Goal: Task Accomplishment & Management: Use online tool/utility

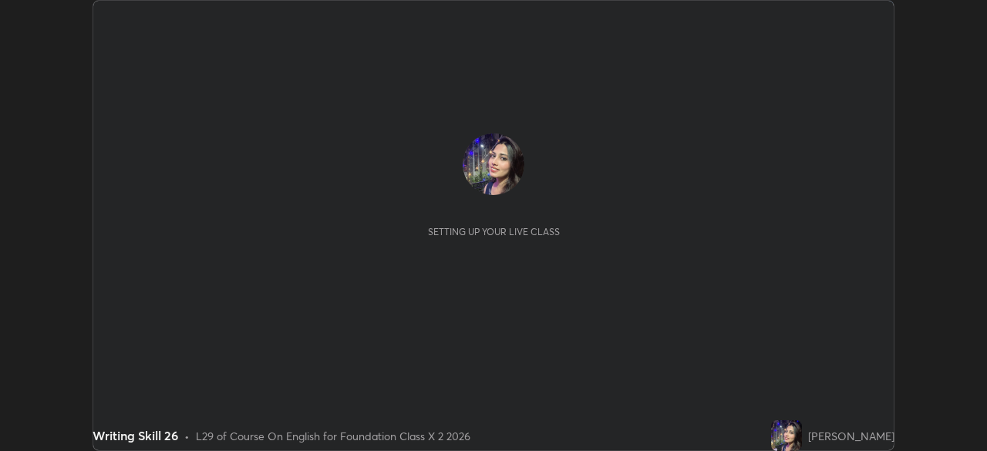
scroll to position [451, 987]
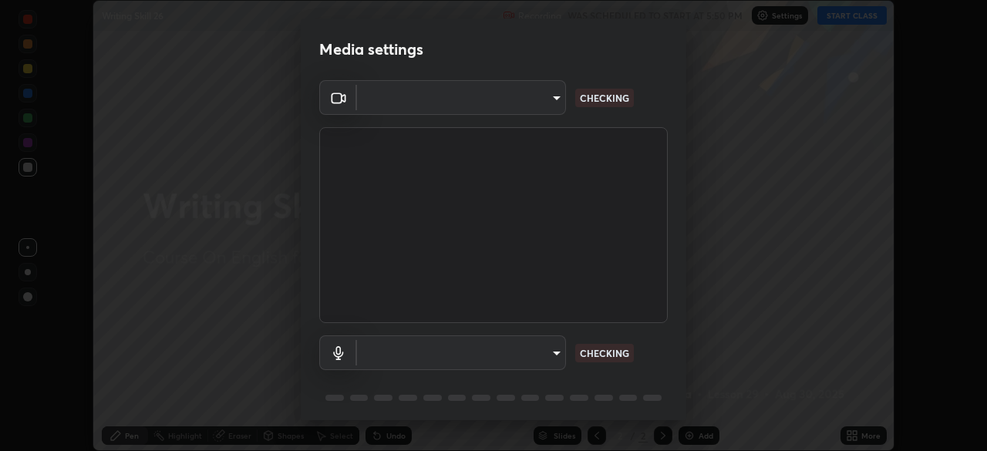
type input "35e2f390aef4a5e8a1642f6d2c68d3f89537b5076bad3eb2e0e83b12cef69a33"
type input "communications"
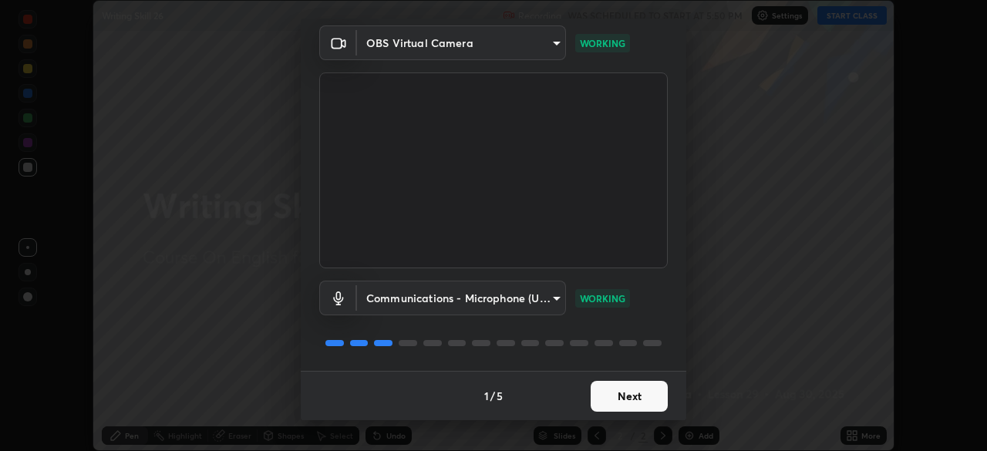
click at [612, 398] on button "Next" at bounding box center [629, 396] width 77 height 31
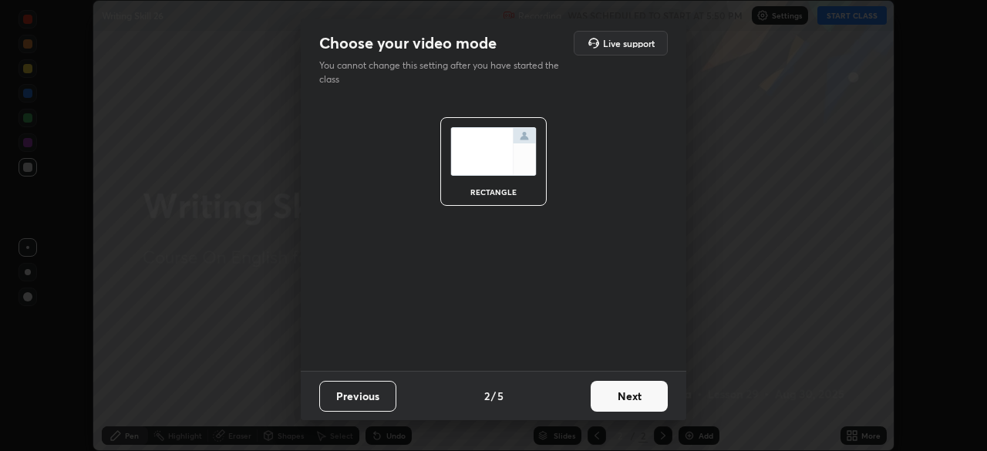
click at [601, 402] on button "Next" at bounding box center [629, 396] width 77 height 31
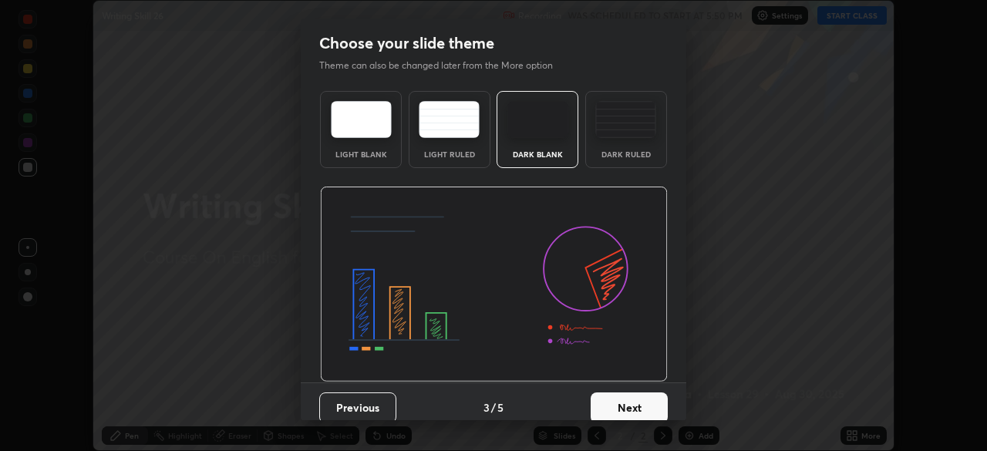
click at [603, 398] on button "Next" at bounding box center [629, 408] width 77 height 31
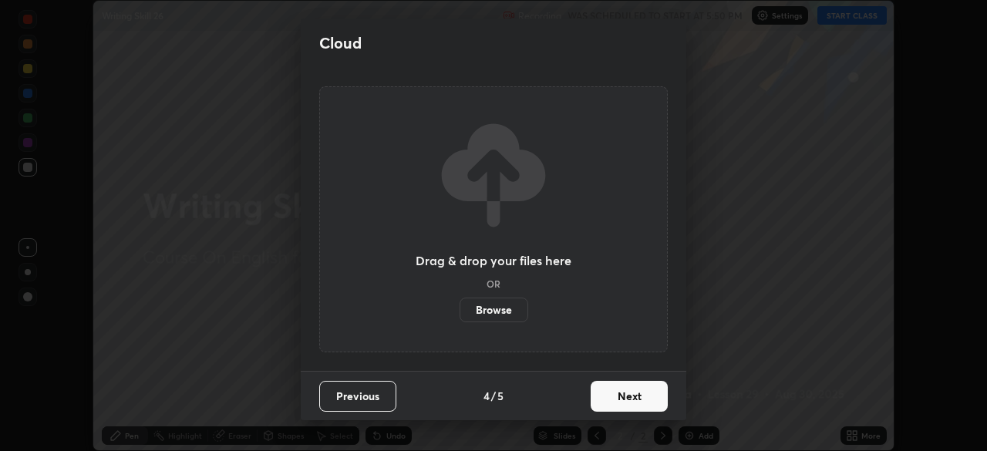
click at [599, 402] on button "Next" at bounding box center [629, 396] width 77 height 31
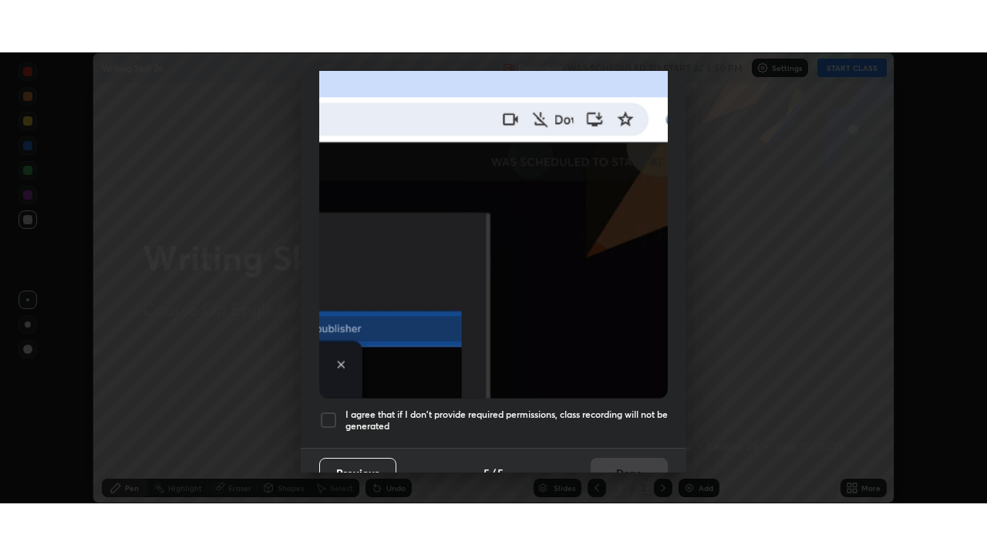
scroll to position [369, 0]
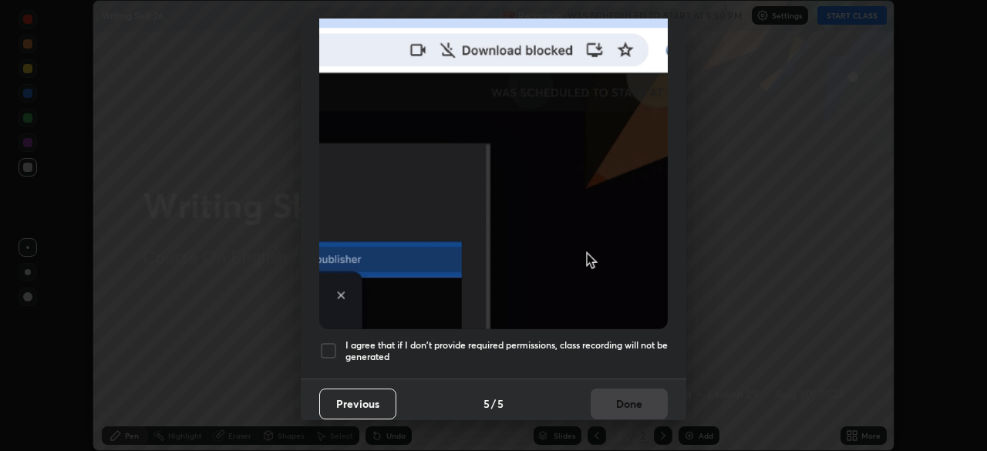
click at [332, 342] on div at bounding box center [328, 351] width 19 height 19
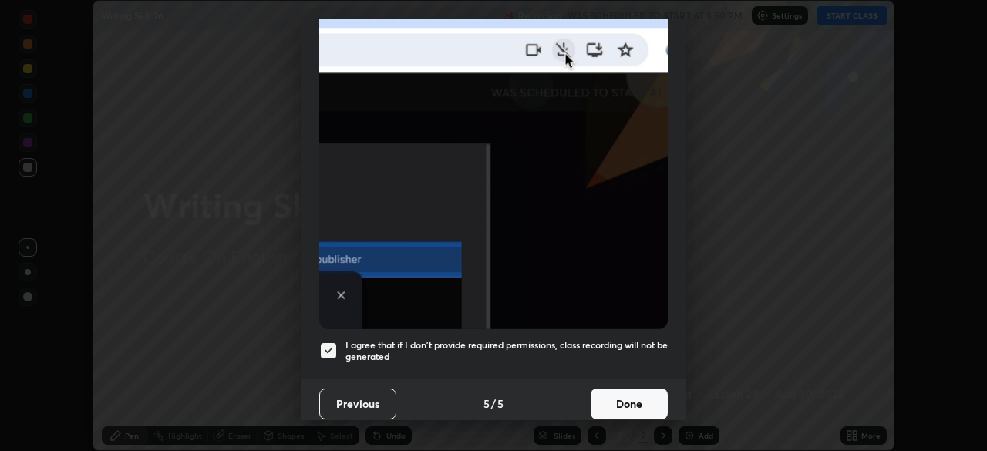
click at [607, 398] on button "Done" at bounding box center [629, 404] width 77 height 31
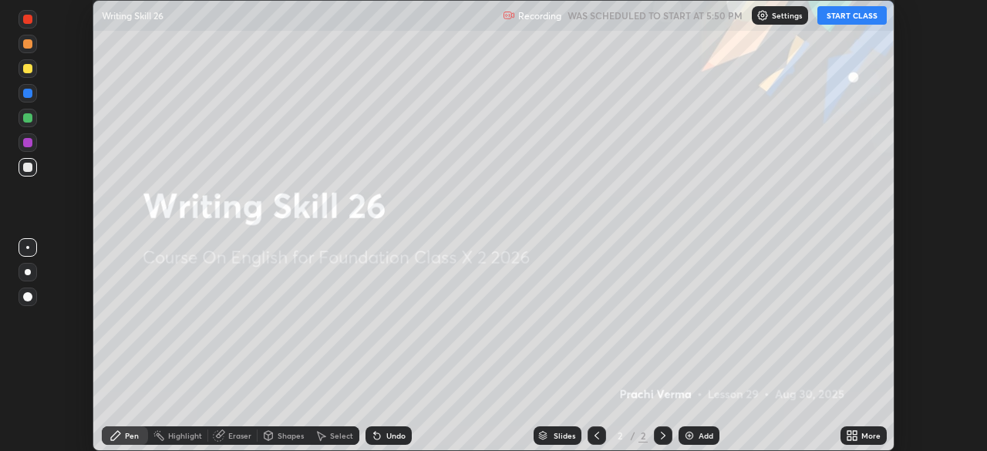
click at [872, 20] on button "START CLASS" at bounding box center [852, 15] width 69 height 19
click at [871, 437] on div "More" at bounding box center [871, 436] width 19 height 8
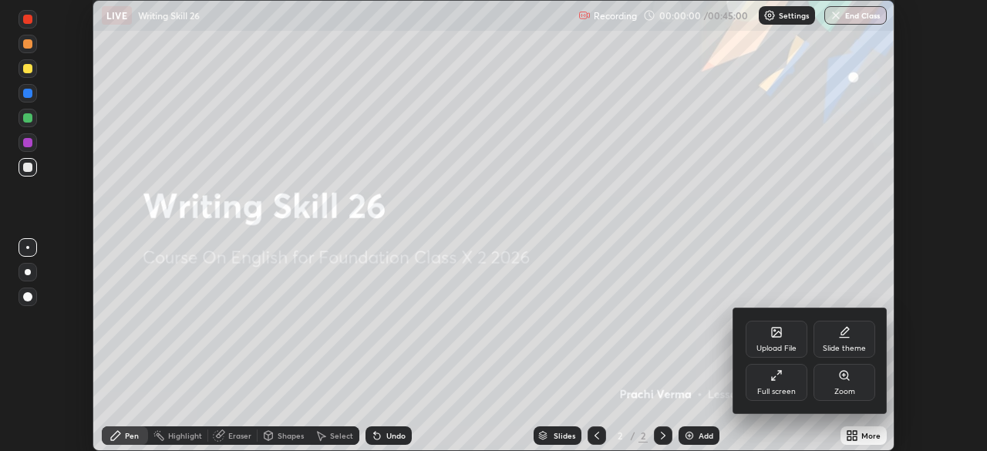
click at [781, 390] on div "Full screen" at bounding box center [776, 392] width 39 height 8
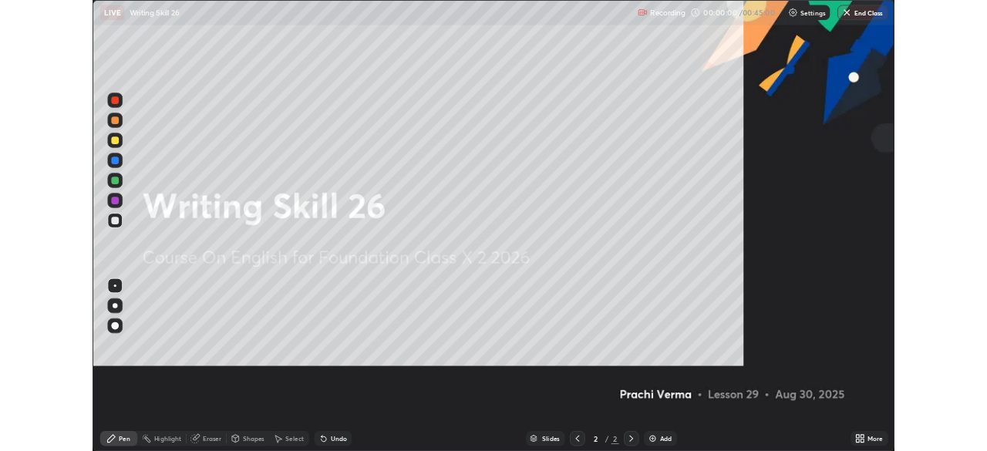
scroll to position [555, 987]
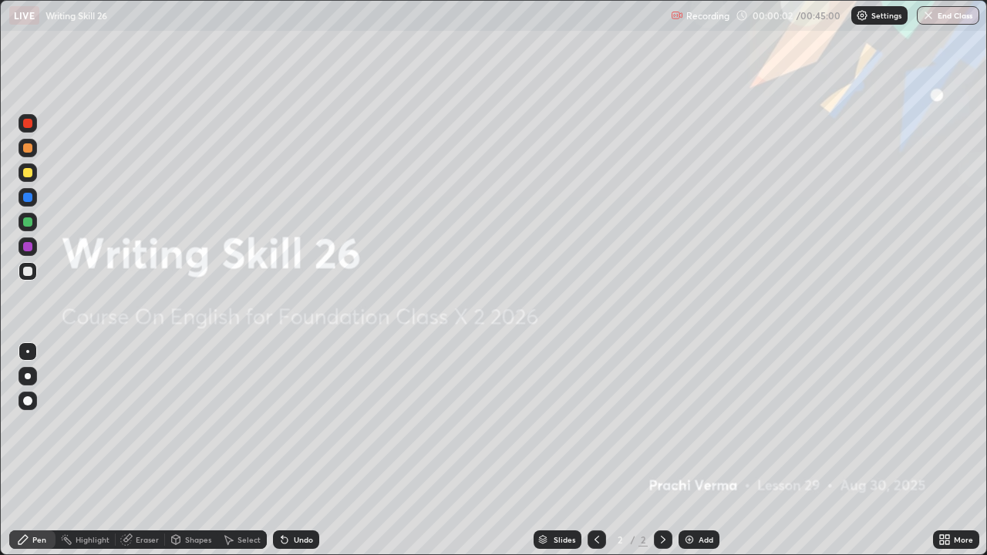
click at [885, 450] on div "Slides 2 / 2 Add" at bounding box center [626, 540] width 614 height 31
click at [703, 450] on div "Add" at bounding box center [706, 540] width 15 height 8
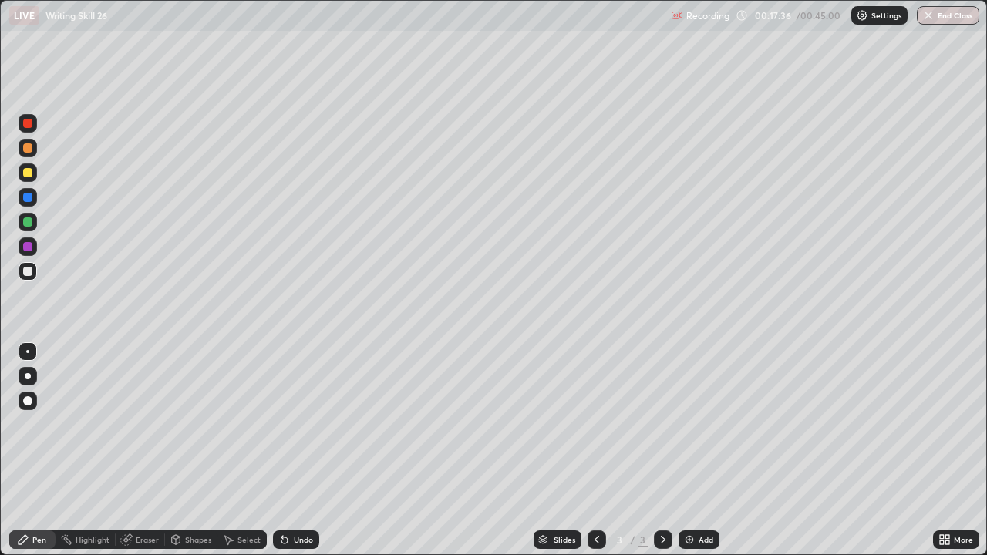
click at [948, 450] on icon at bounding box center [948, 537] width 4 height 4
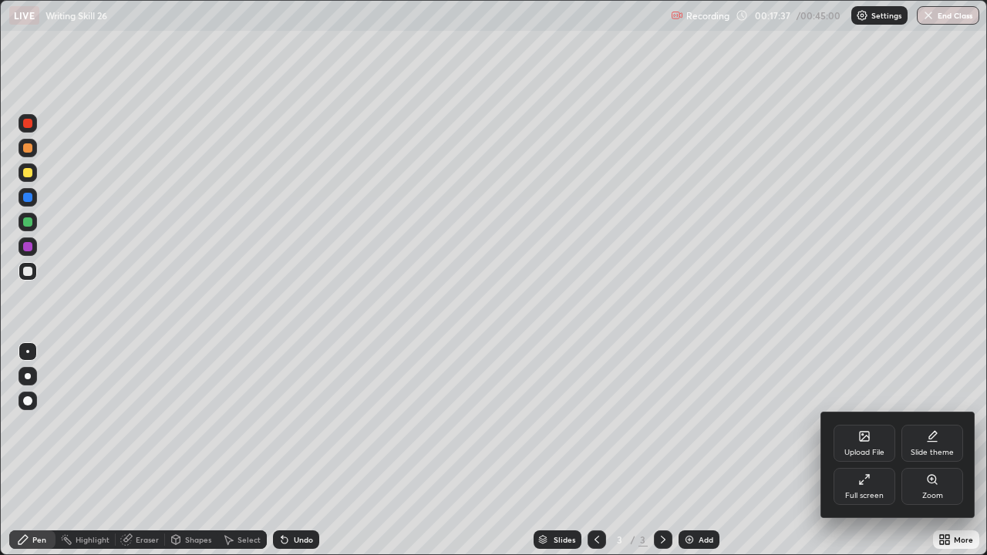
click at [863, 450] on div "Full screen" at bounding box center [865, 486] width 62 height 37
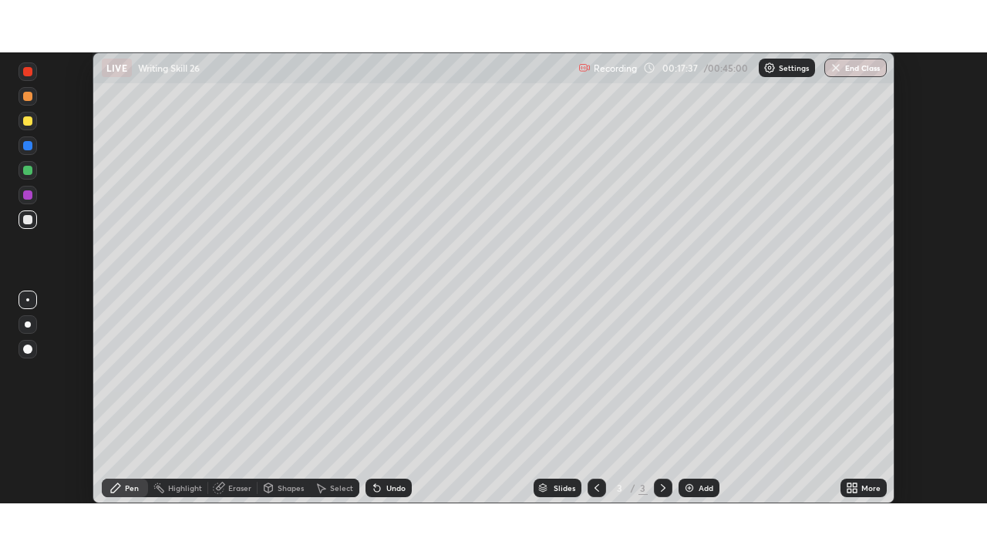
scroll to position [76684, 76148]
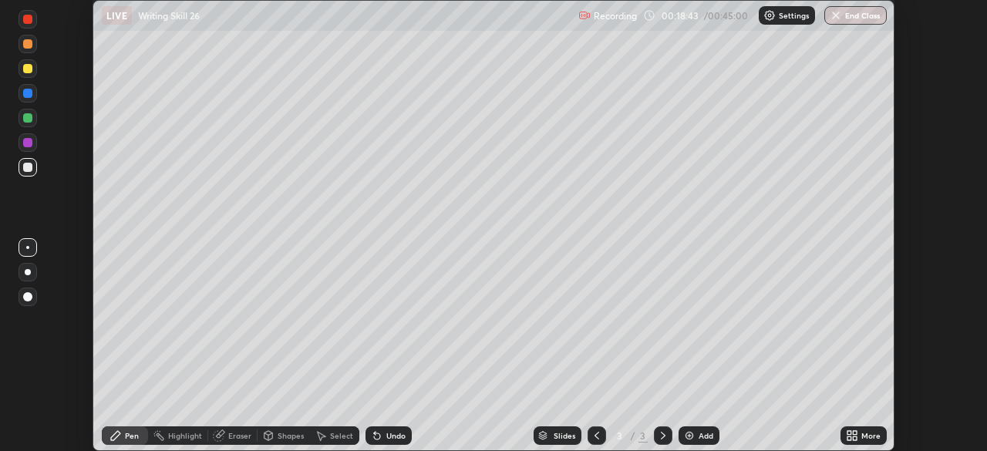
click at [871, 437] on div "More" at bounding box center [871, 436] width 19 height 8
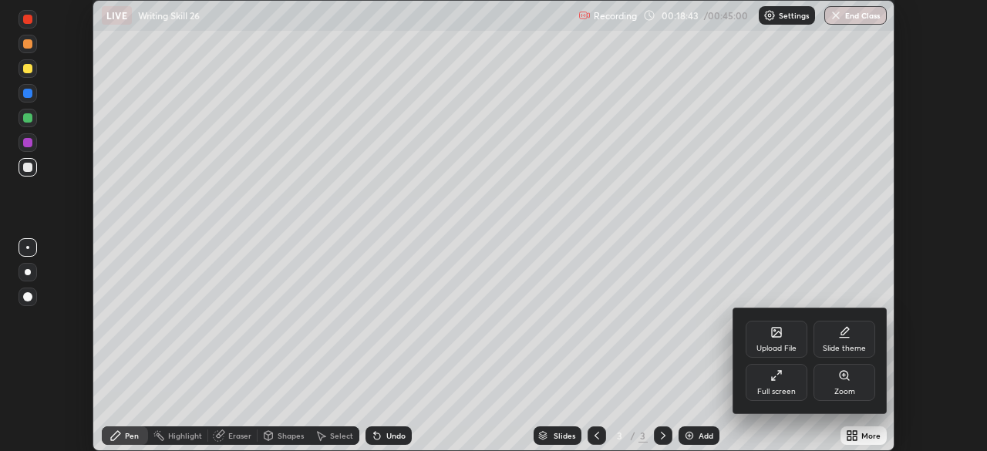
click at [788, 386] on div "Full screen" at bounding box center [777, 382] width 62 height 37
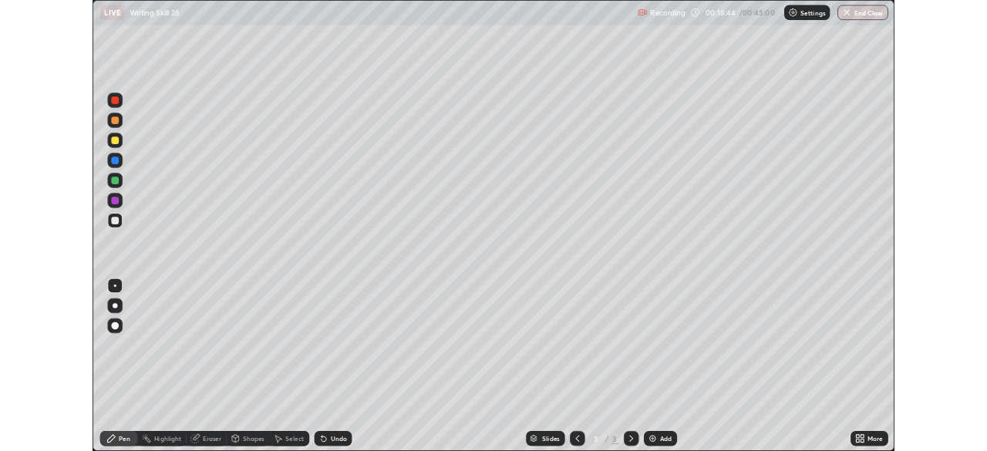
scroll to position [555, 987]
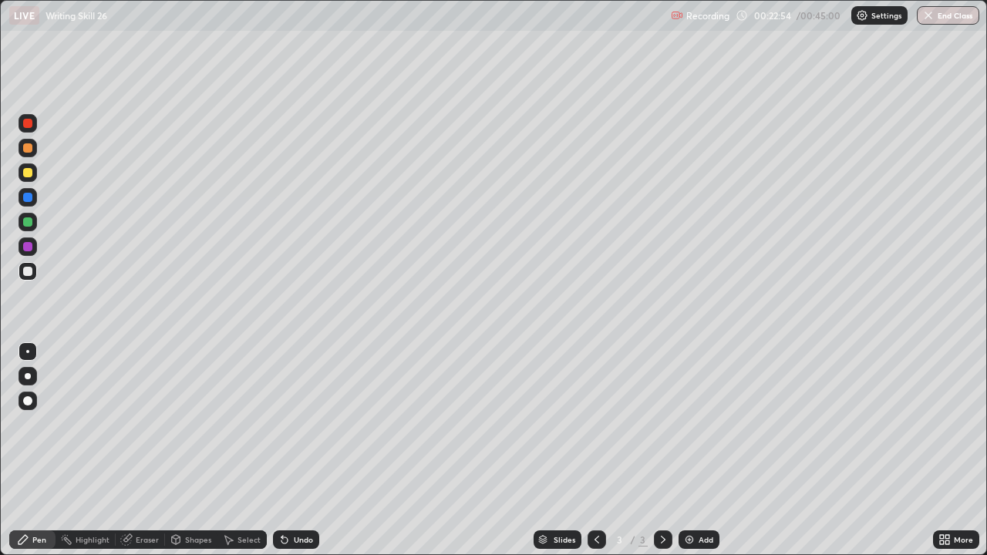
click at [143, 450] on div "Eraser" at bounding box center [147, 540] width 23 height 8
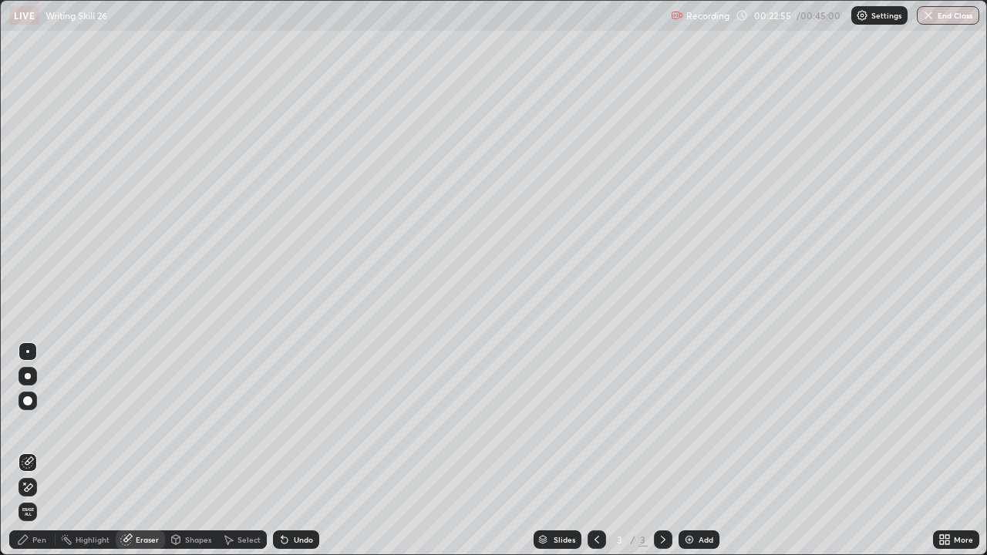
click at [29, 450] on span "Erase all" at bounding box center [27, 512] width 17 height 9
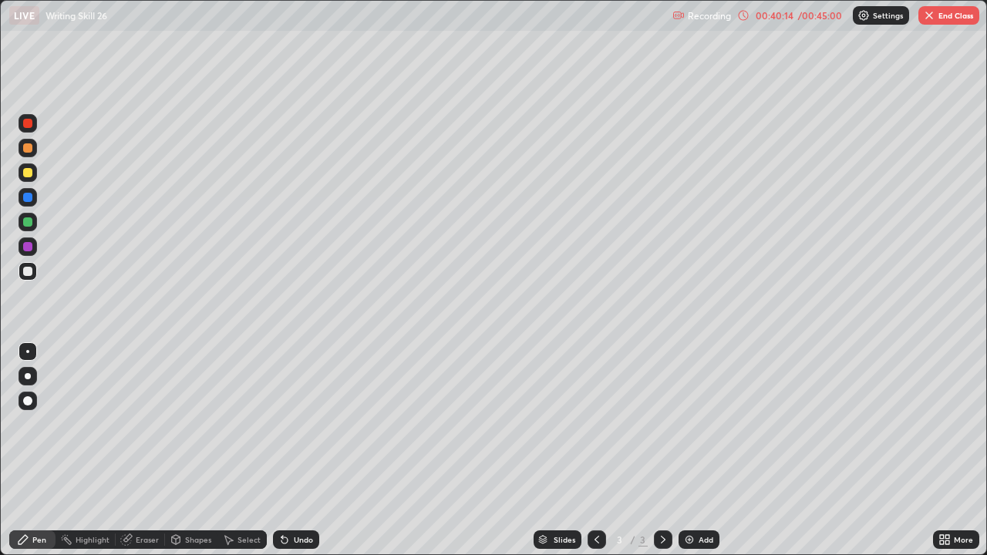
click at [962, 450] on div "More" at bounding box center [963, 540] width 19 height 8
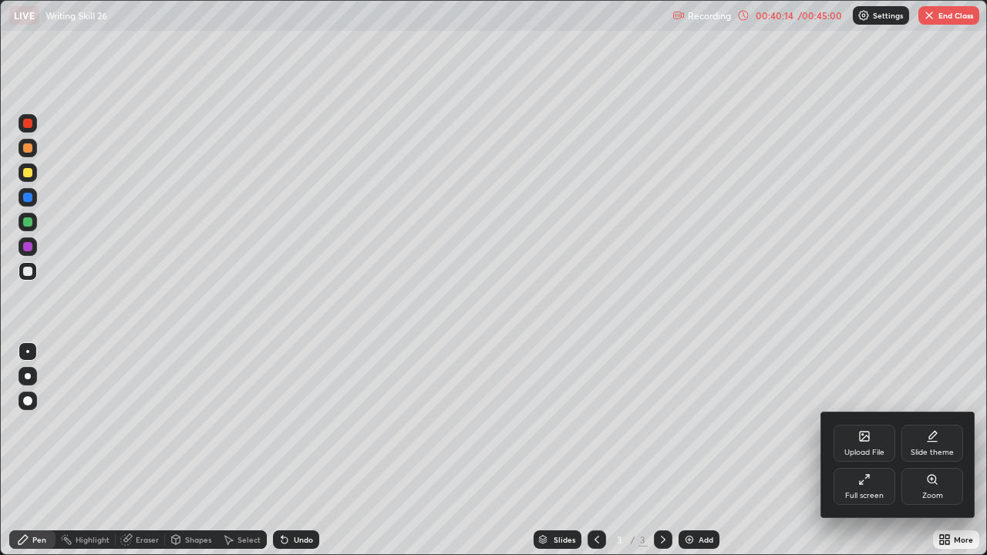
click at [864, 450] on div "Full screen" at bounding box center [865, 486] width 62 height 37
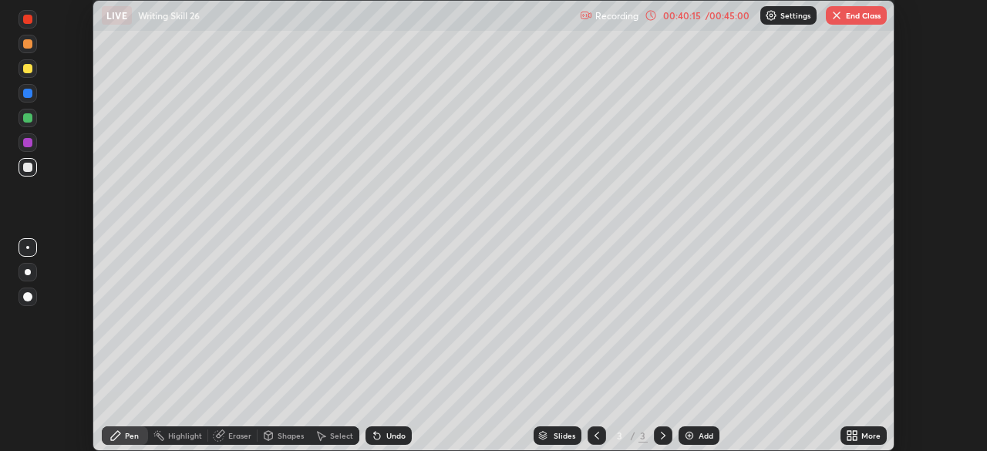
scroll to position [76684, 76148]
click at [872, 21] on button "End Class" at bounding box center [856, 15] width 61 height 19
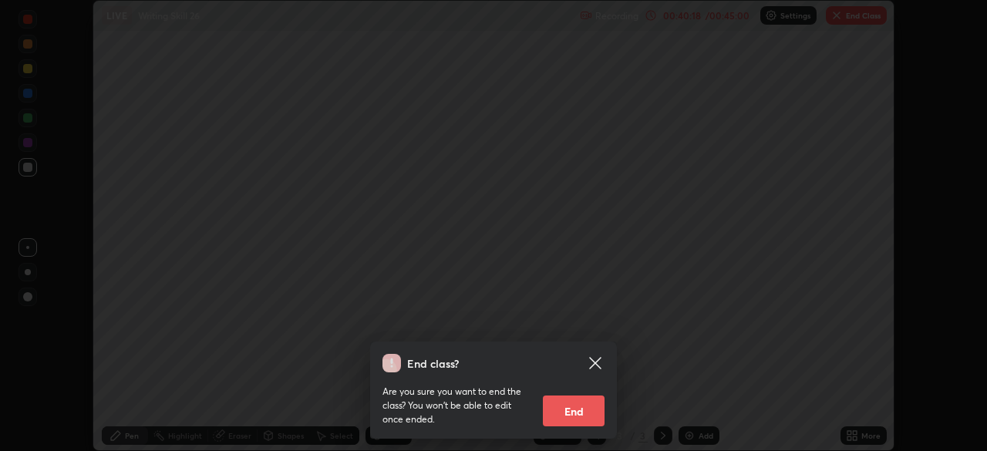
click at [598, 414] on button "End" at bounding box center [574, 411] width 62 height 31
